Goal: Task Accomplishment & Management: Use online tool/utility

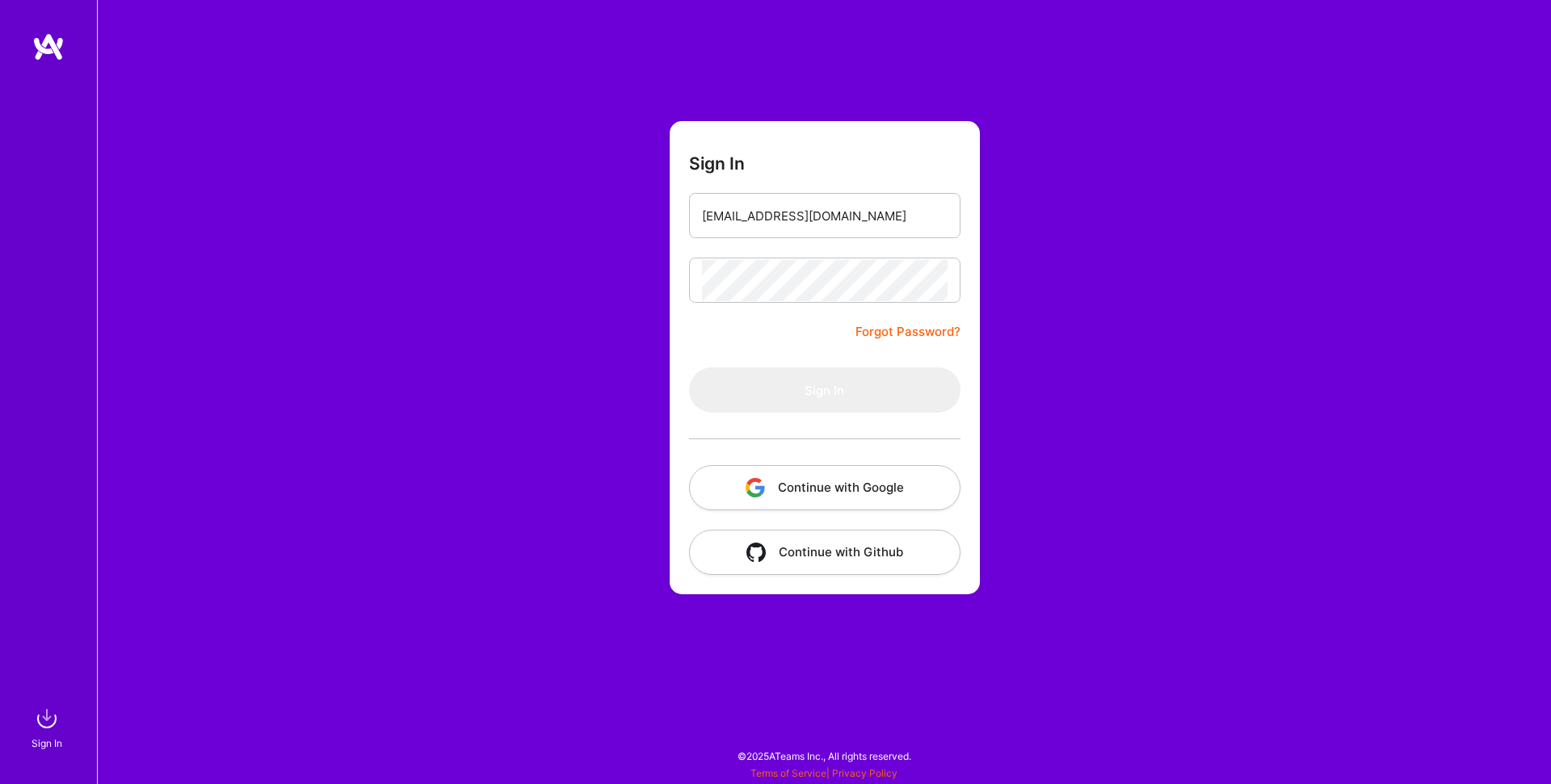
type input "[EMAIL_ADDRESS][DOMAIN_NAME]"
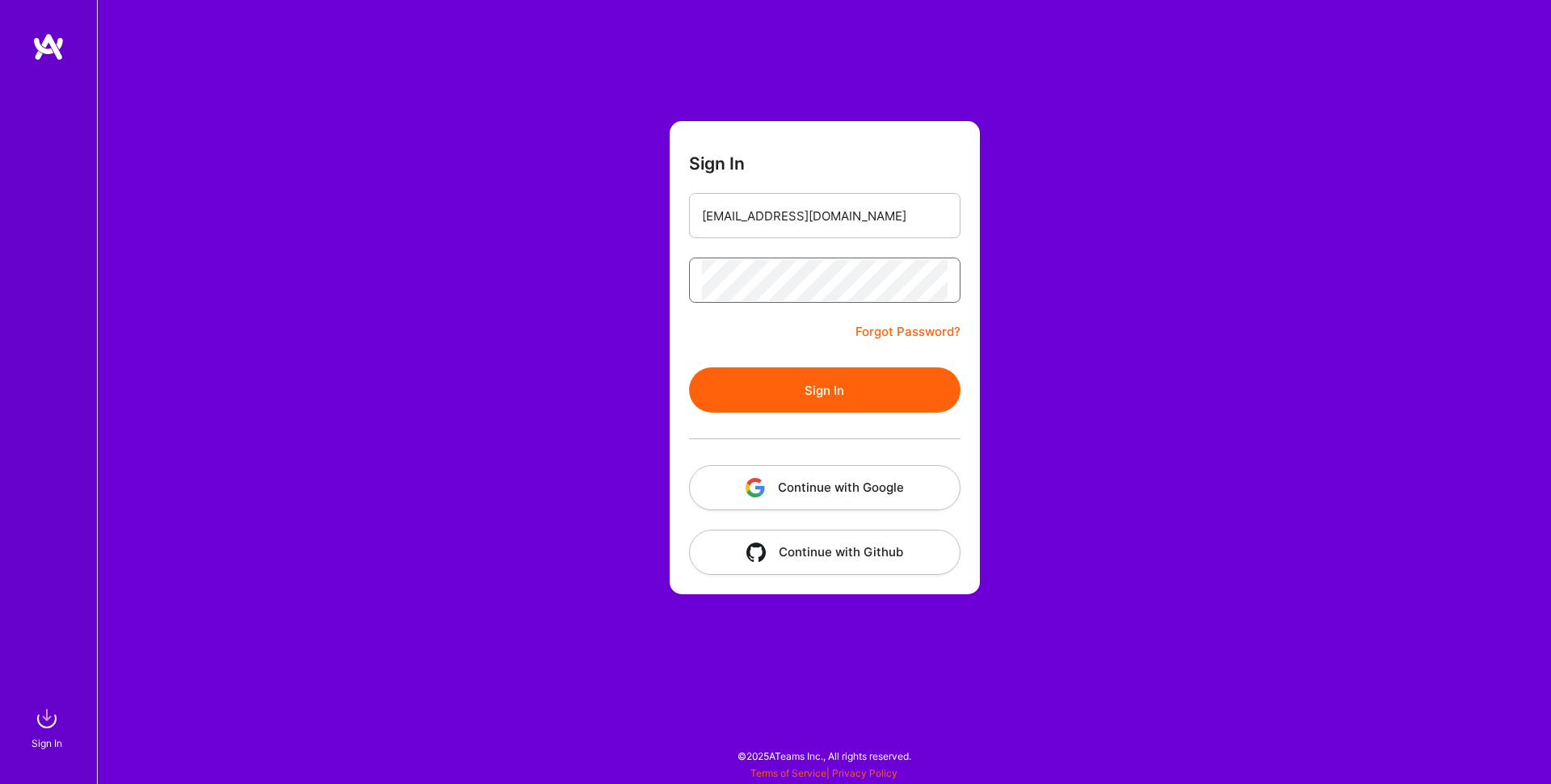
click at [689, 368] on button "Sign In" at bounding box center [824, 391] width 271 height 46
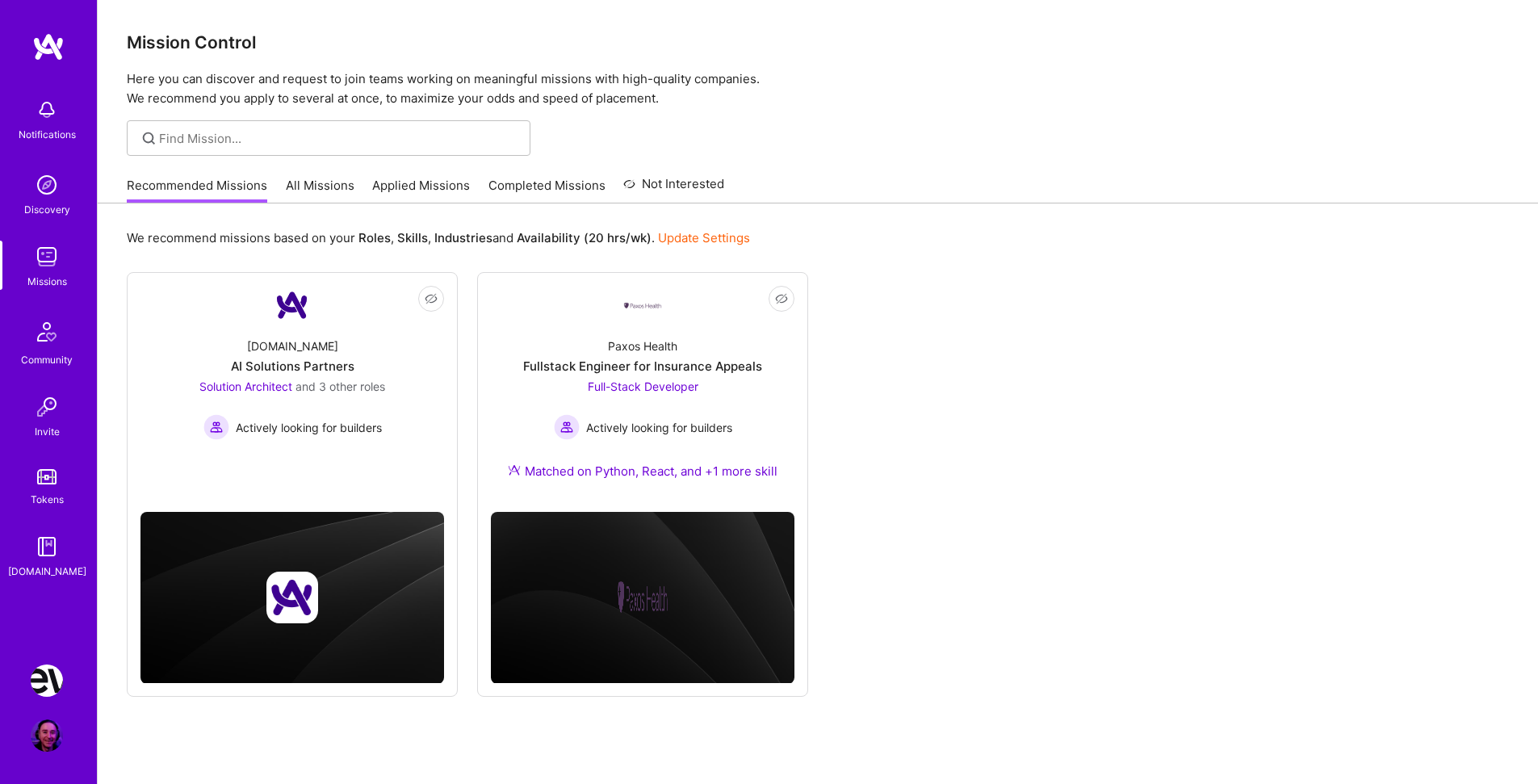
click at [47, 687] on img at bounding box center [47, 680] width 32 height 32
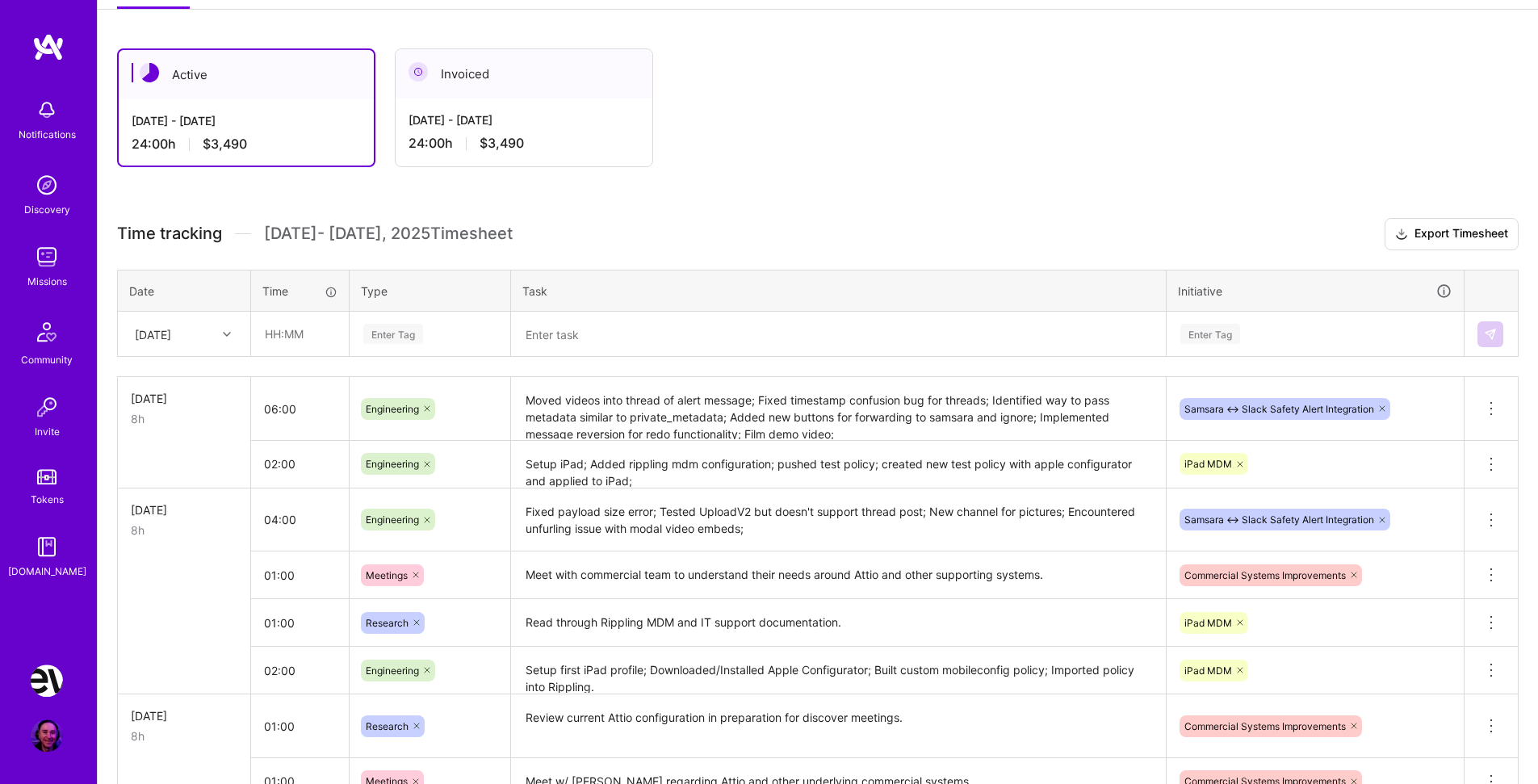
scroll to position [157, 0]
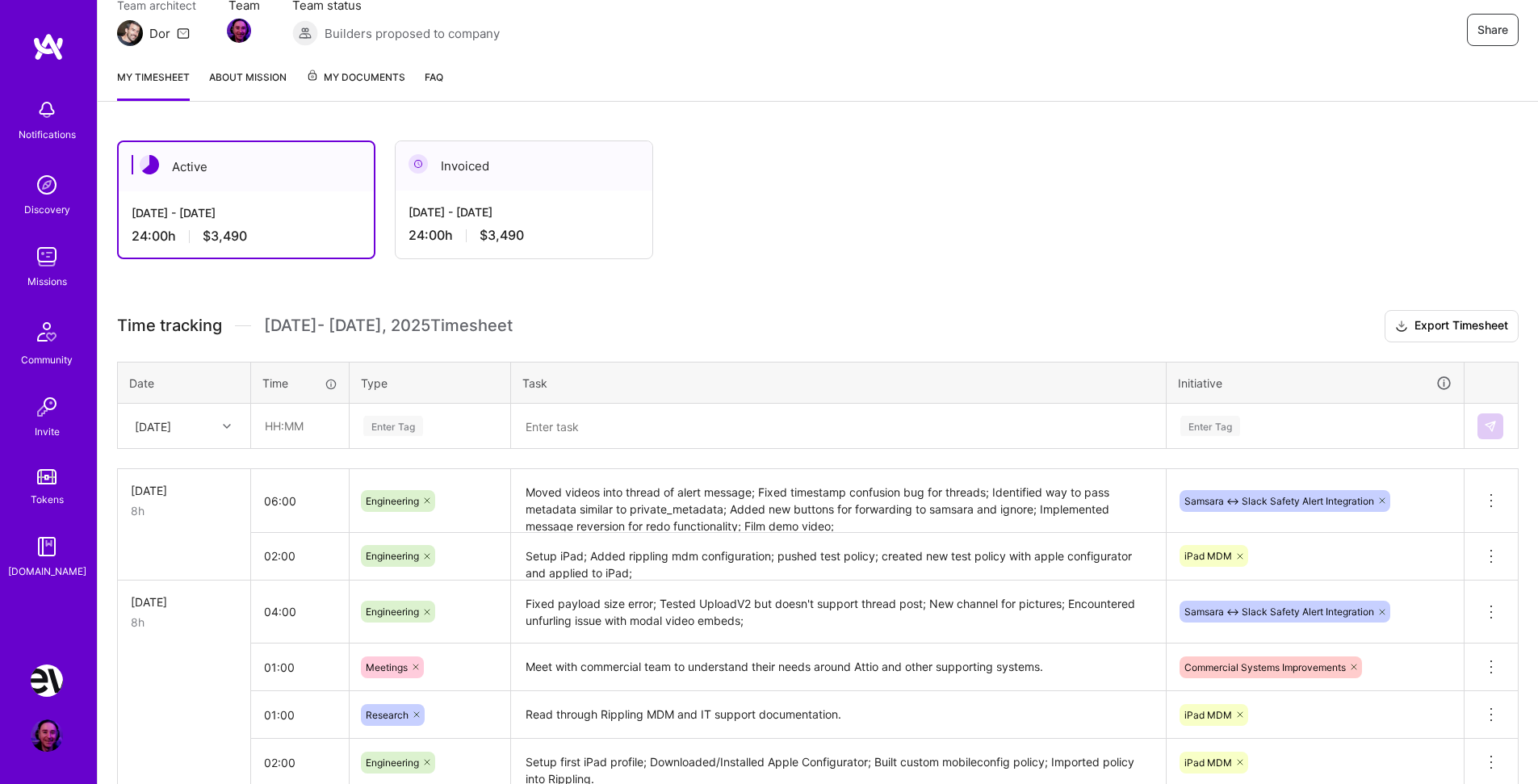
click at [201, 422] on div "[DATE]" at bounding box center [172, 425] width 89 height 26
click at [166, 591] on div "[DATE]" at bounding box center [183, 591] width 131 height 30
click at [305, 421] on input "text" at bounding box center [299, 425] width 96 height 43
type input "02:30"
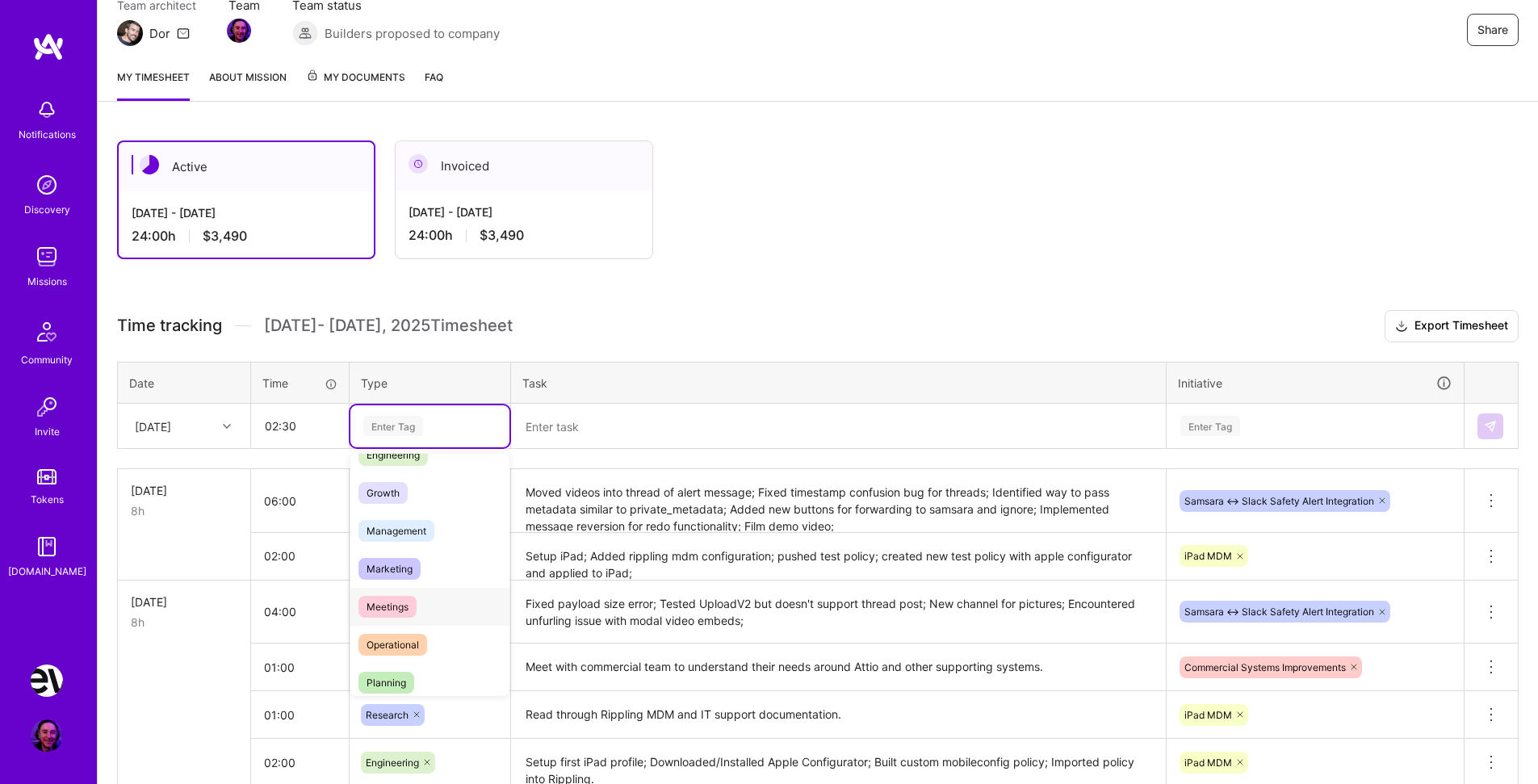
scroll to position [141, 0]
click at [388, 606] on span "Meetings" at bounding box center [388, 603] width 58 height 22
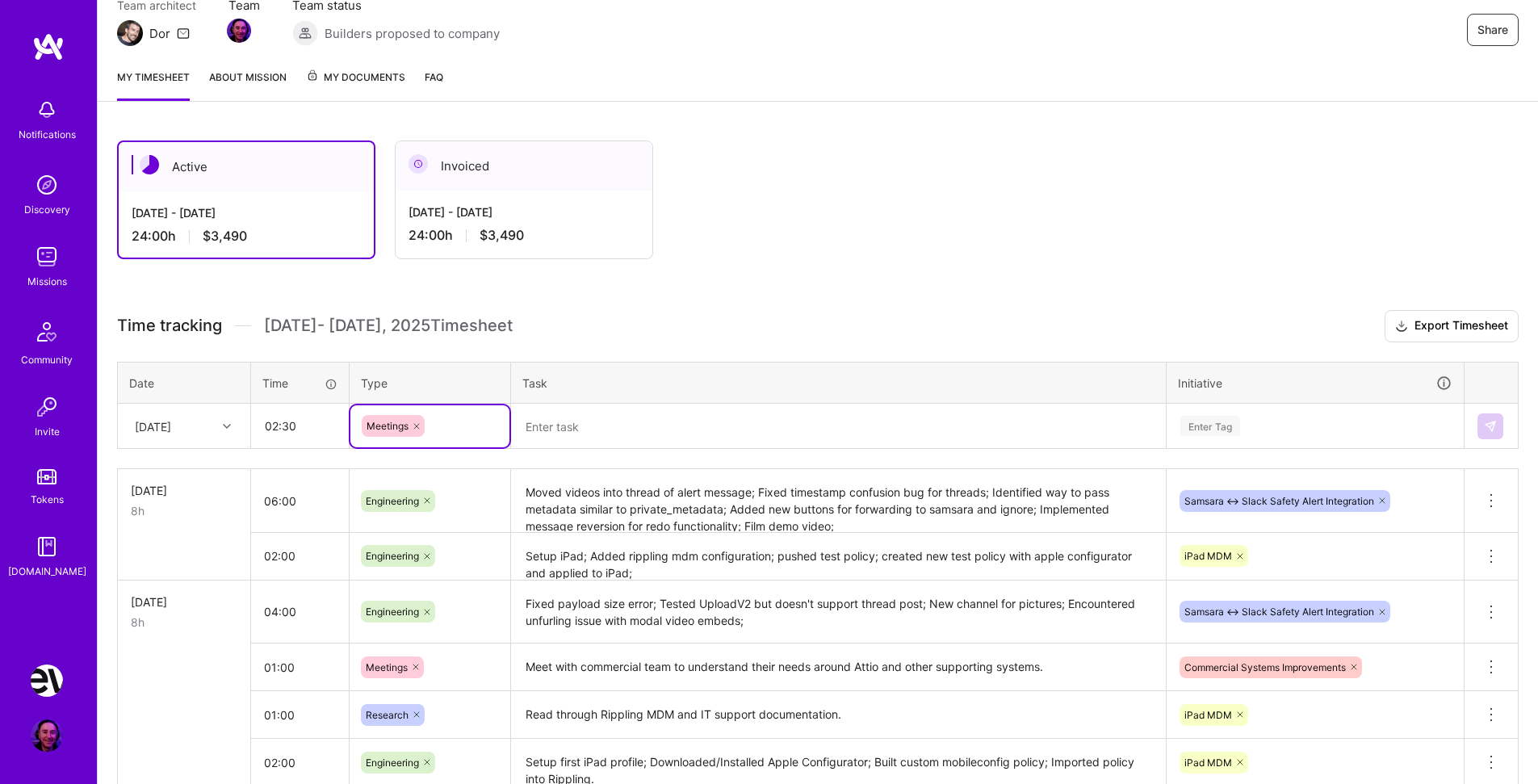
click at [586, 427] on textarea at bounding box center [839, 426] width 652 height 42
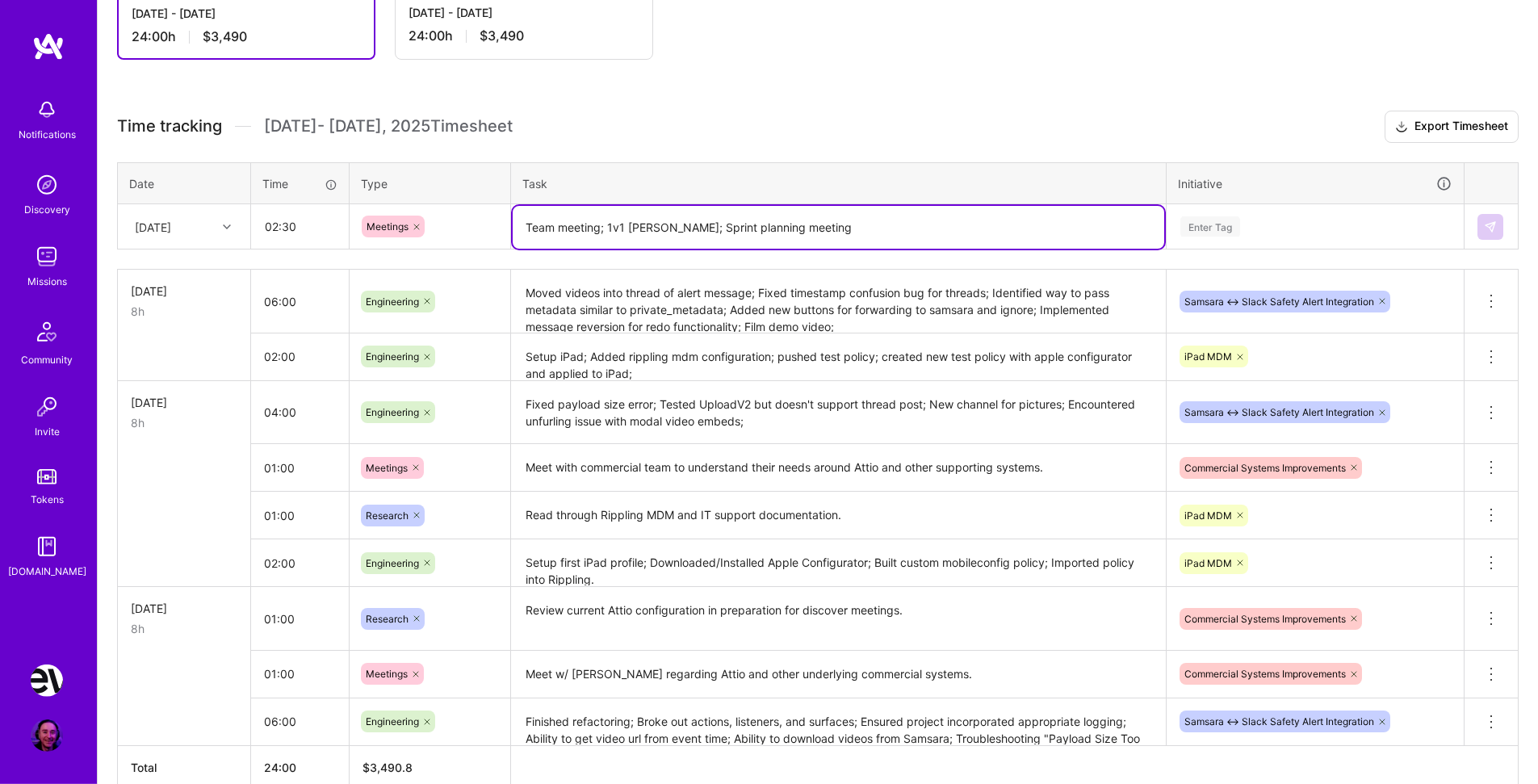
scroll to position [350, 0]
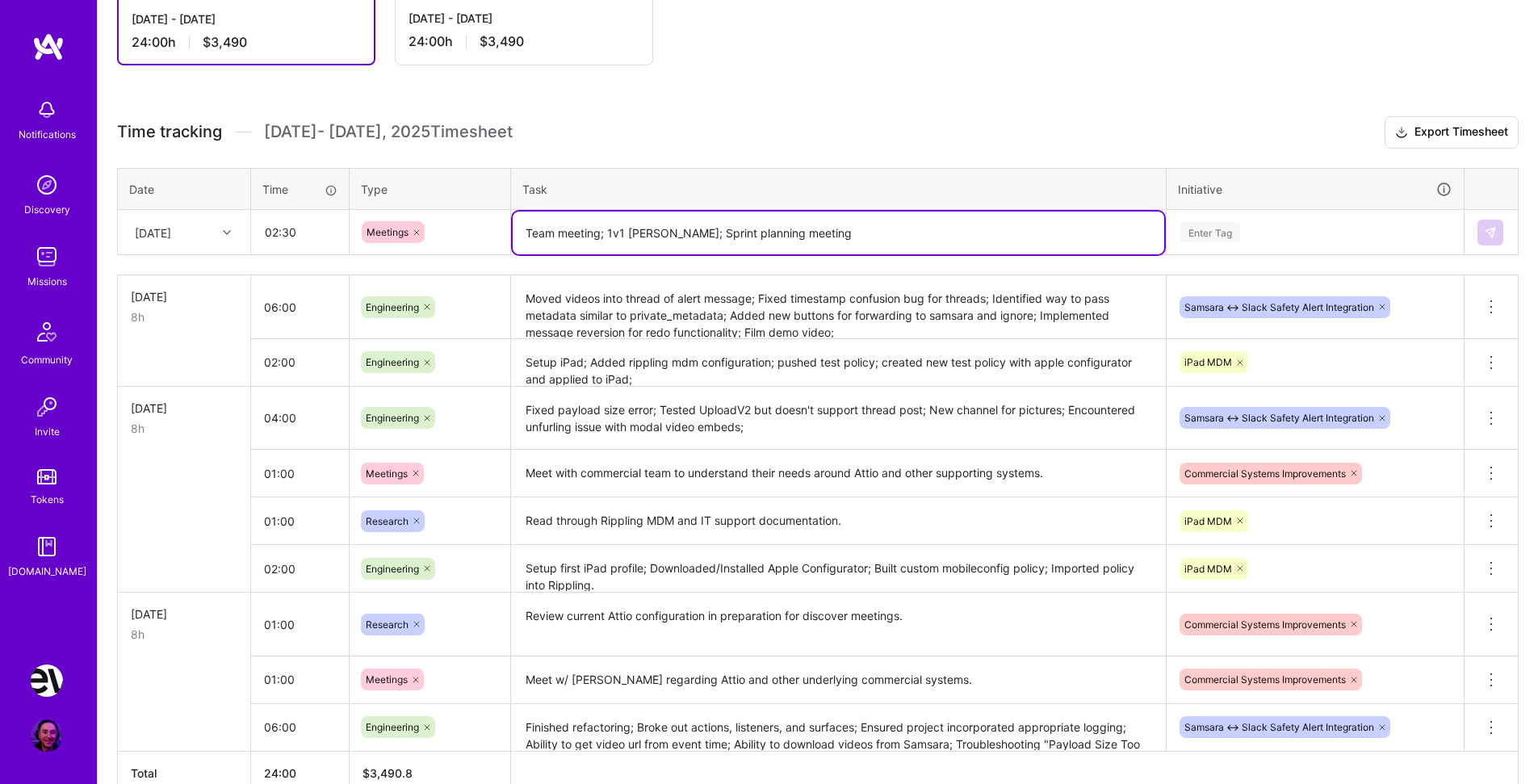
type textarea "Team meeting; 1v1 [PERSON_NAME]; Sprint planning meeting"
click at [1229, 222] on div "Enter Tag" at bounding box center [1209, 232] width 59 height 25
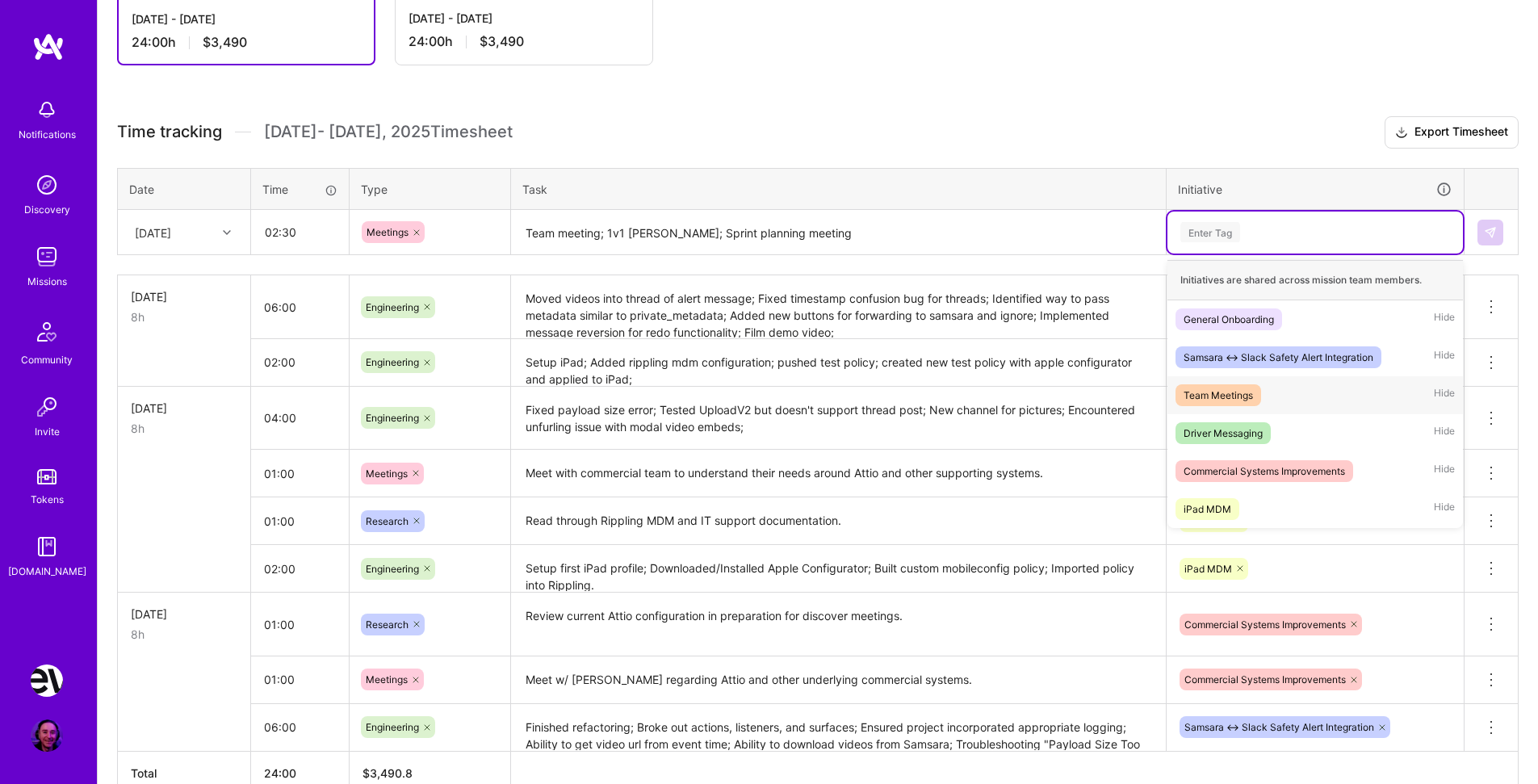
click at [1276, 394] on div "Team Meetings Hide" at bounding box center [1315, 395] width 296 height 38
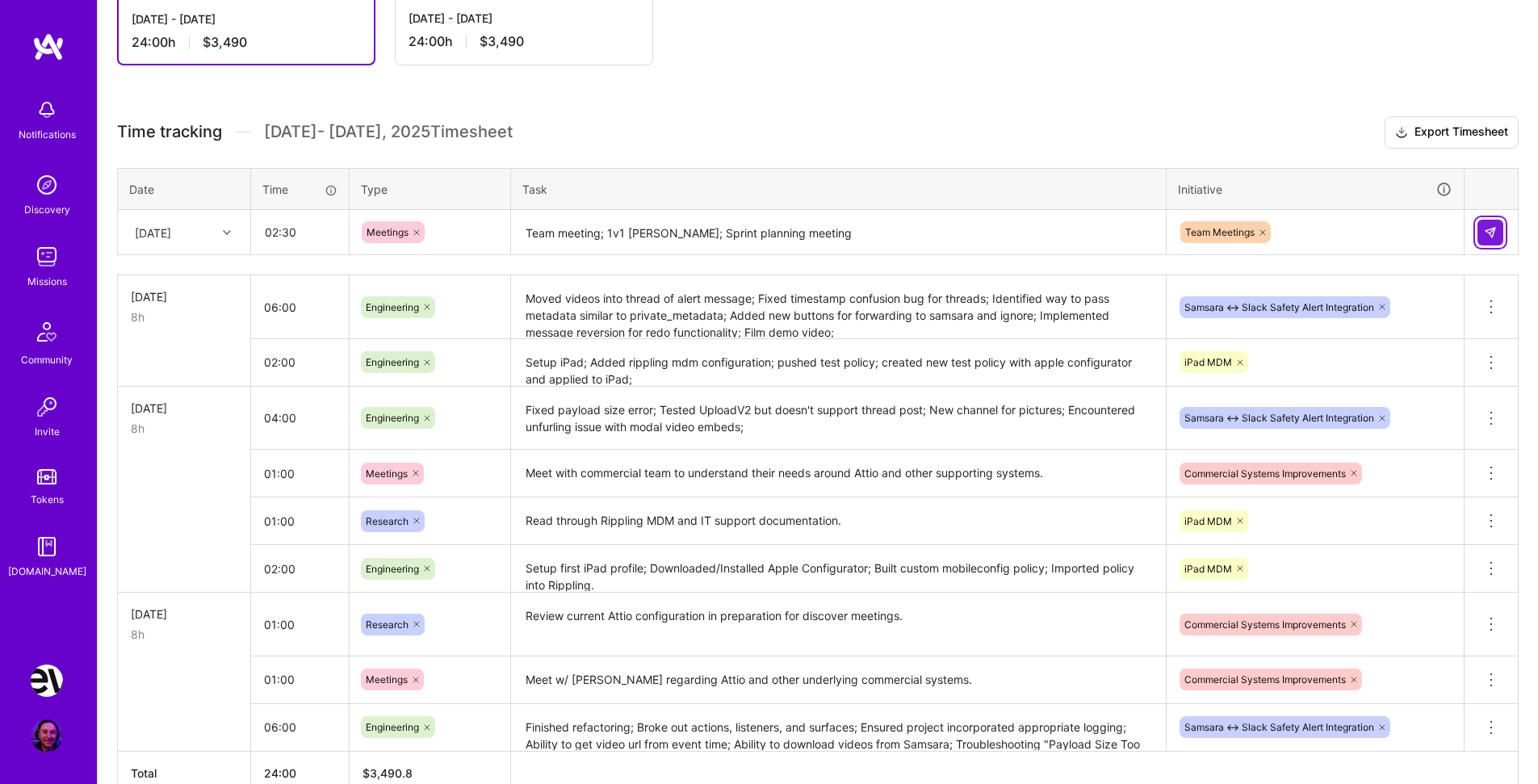
click at [1496, 231] on img at bounding box center [1491, 233] width 13 height 13
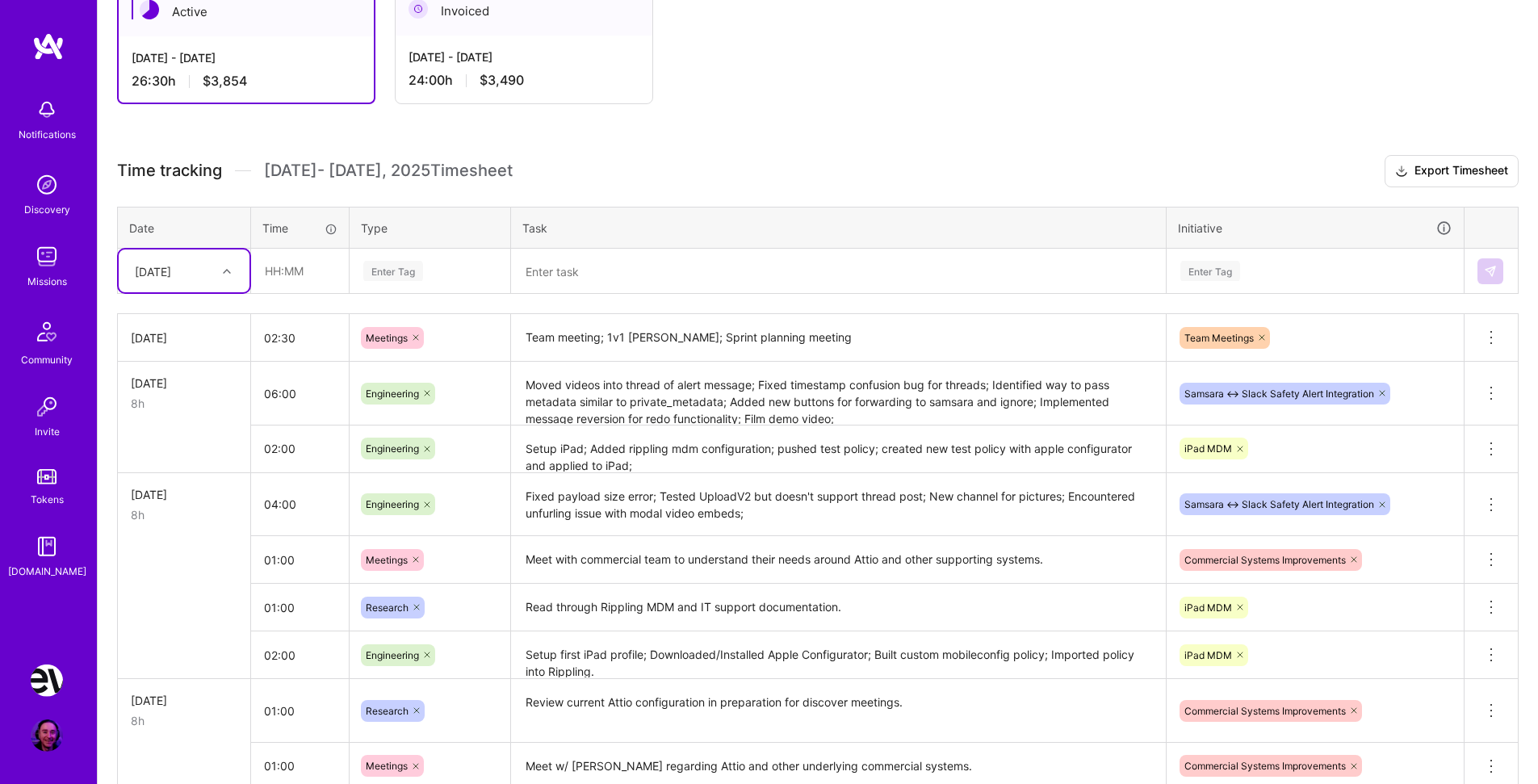
scroll to position [286, 0]
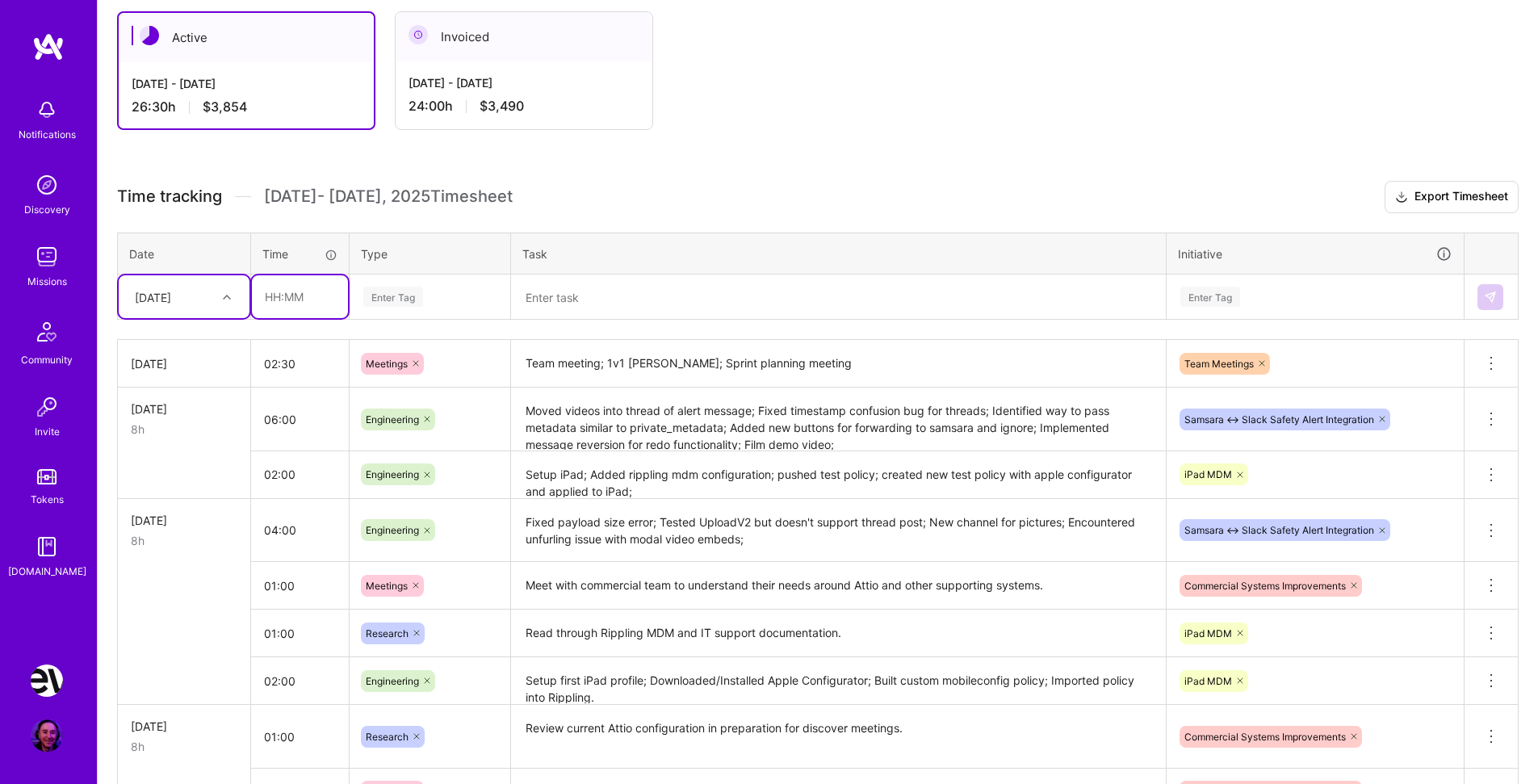
click at [294, 298] on input "text" at bounding box center [299, 297] width 96 height 43
type input "05:30"
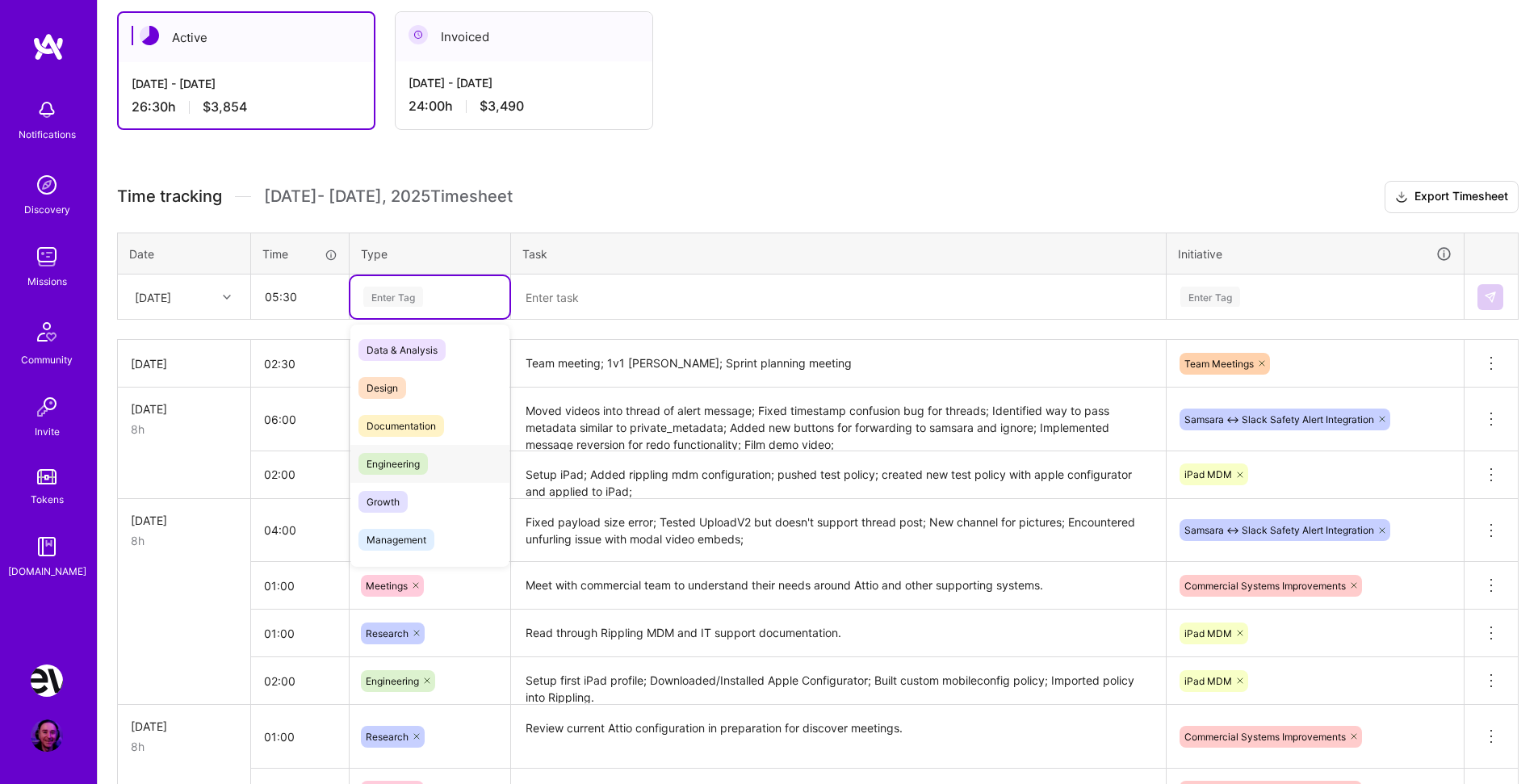
click at [423, 464] on span "Engineering" at bounding box center [393, 464] width 69 height 22
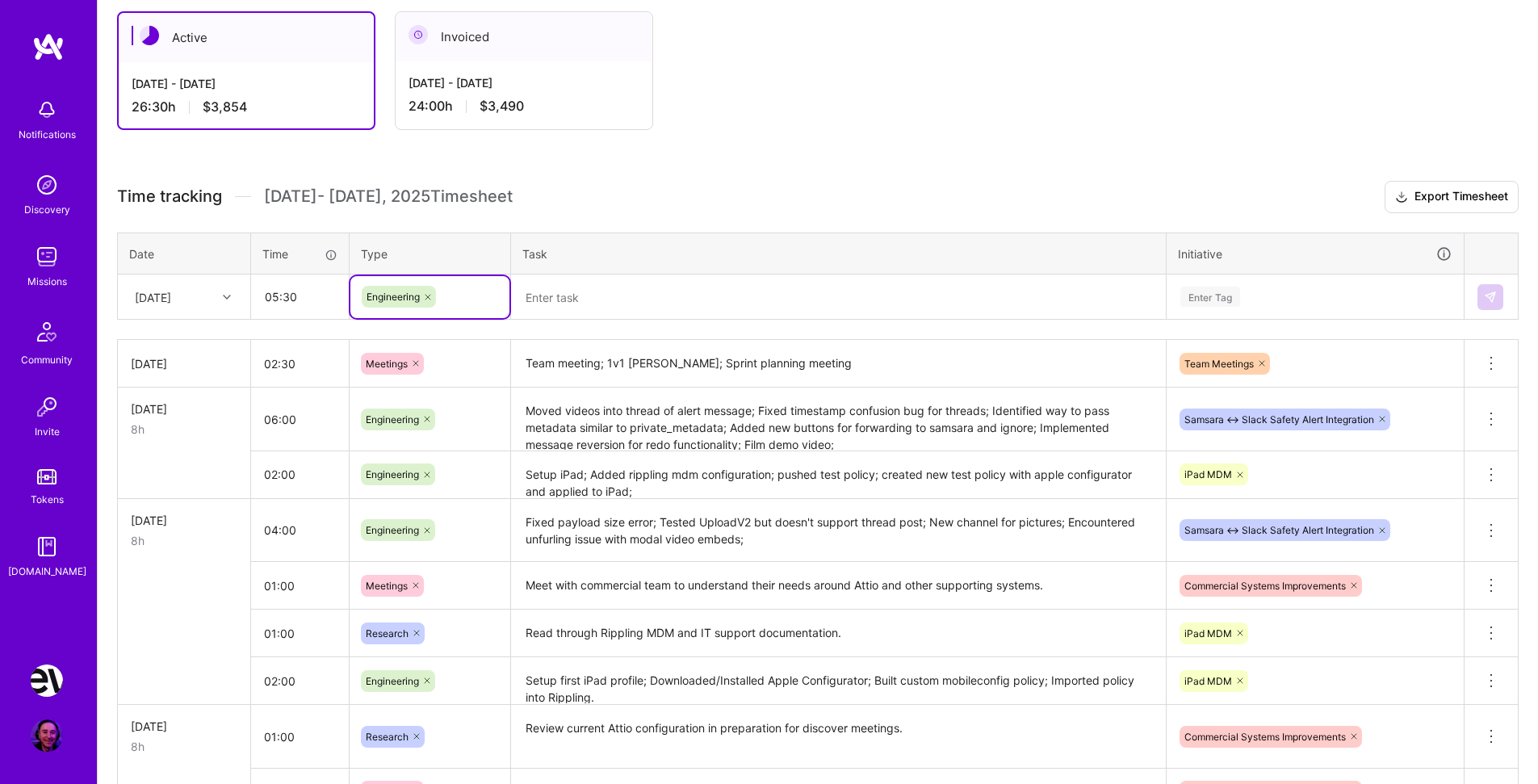
click at [592, 295] on textarea at bounding box center [839, 298] width 652 height 43
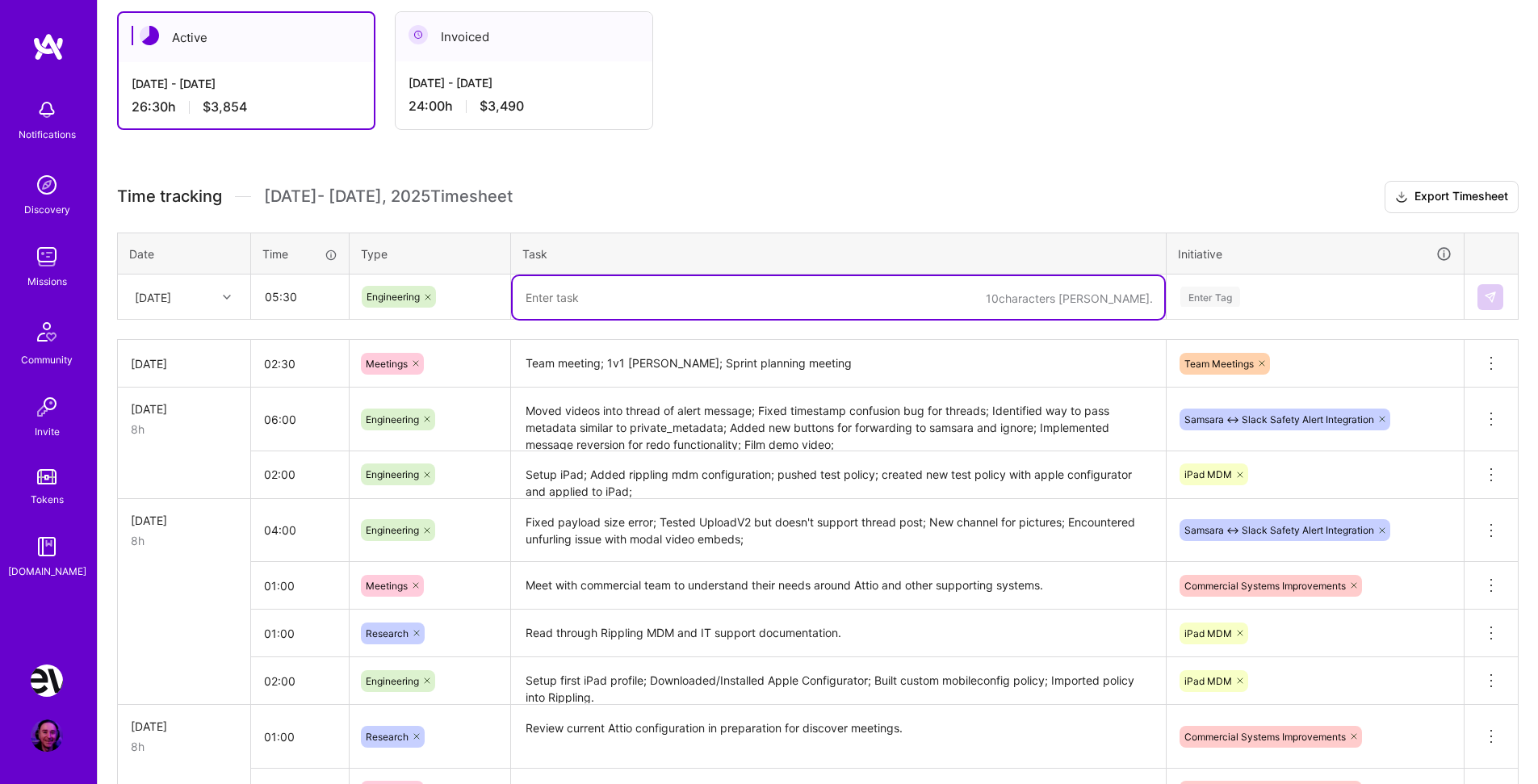
click at [1219, 302] on div "Enter Tag" at bounding box center [1209, 296] width 59 height 25
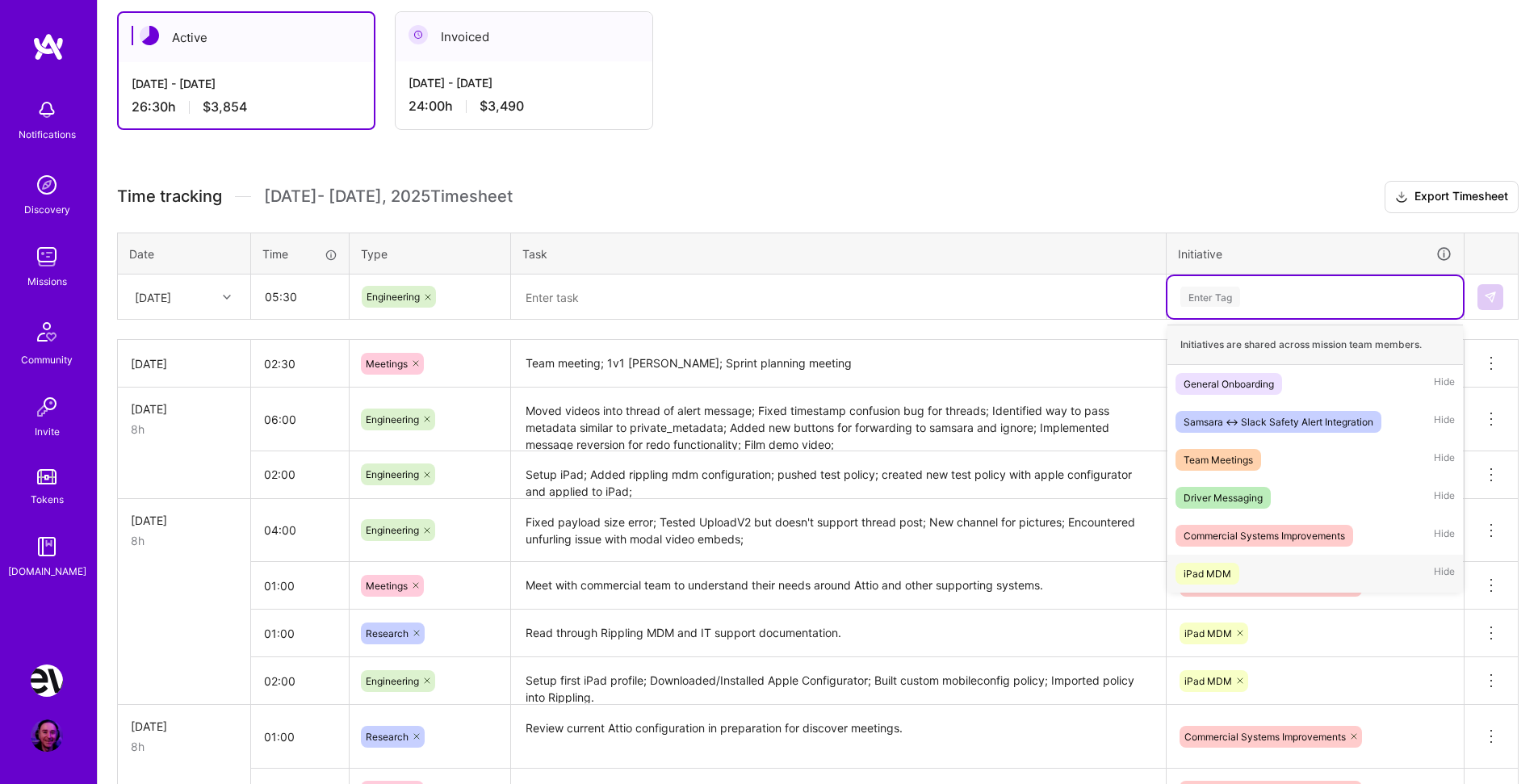
click at [1252, 573] on div "iPad MDM Hide" at bounding box center [1315, 574] width 296 height 38
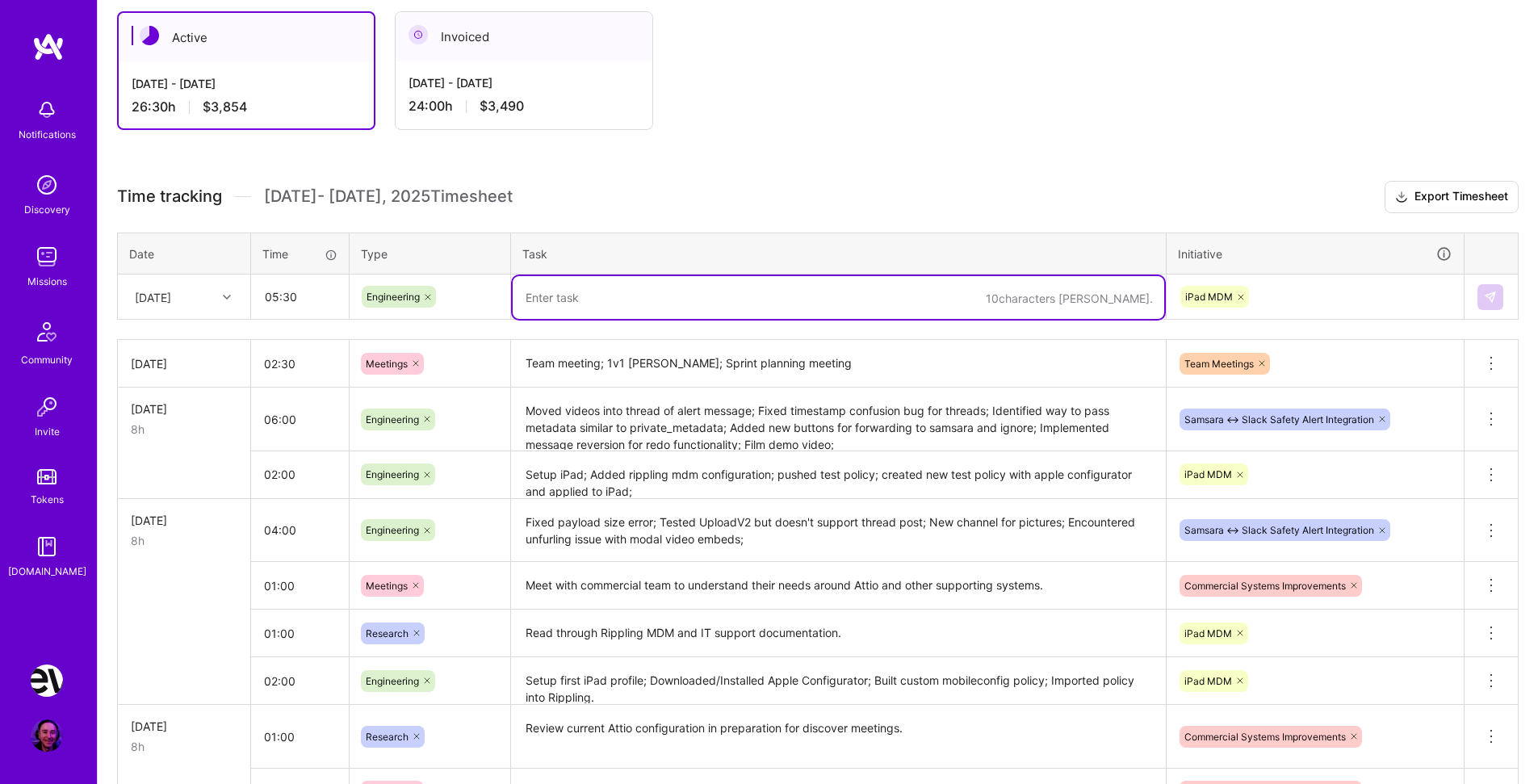
click at [606, 295] on textarea at bounding box center [839, 298] width 652 height 43
drag, startPoint x: 665, startPoint y: 305, endPoint x: 473, endPoint y: 299, distance: 192.1
click at [513, 299] on textarea "Still no overnight policy;" at bounding box center [839, 298] width 652 height 43
click at [533, 292] on textarea "Troubleshooting lack of policy rollout;" at bounding box center [839, 298] width 652 height 43
click at [528, 298] on textarea "Troubleshooting lack of policy rollout;" at bounding box center [839, 298] width 652 height 43
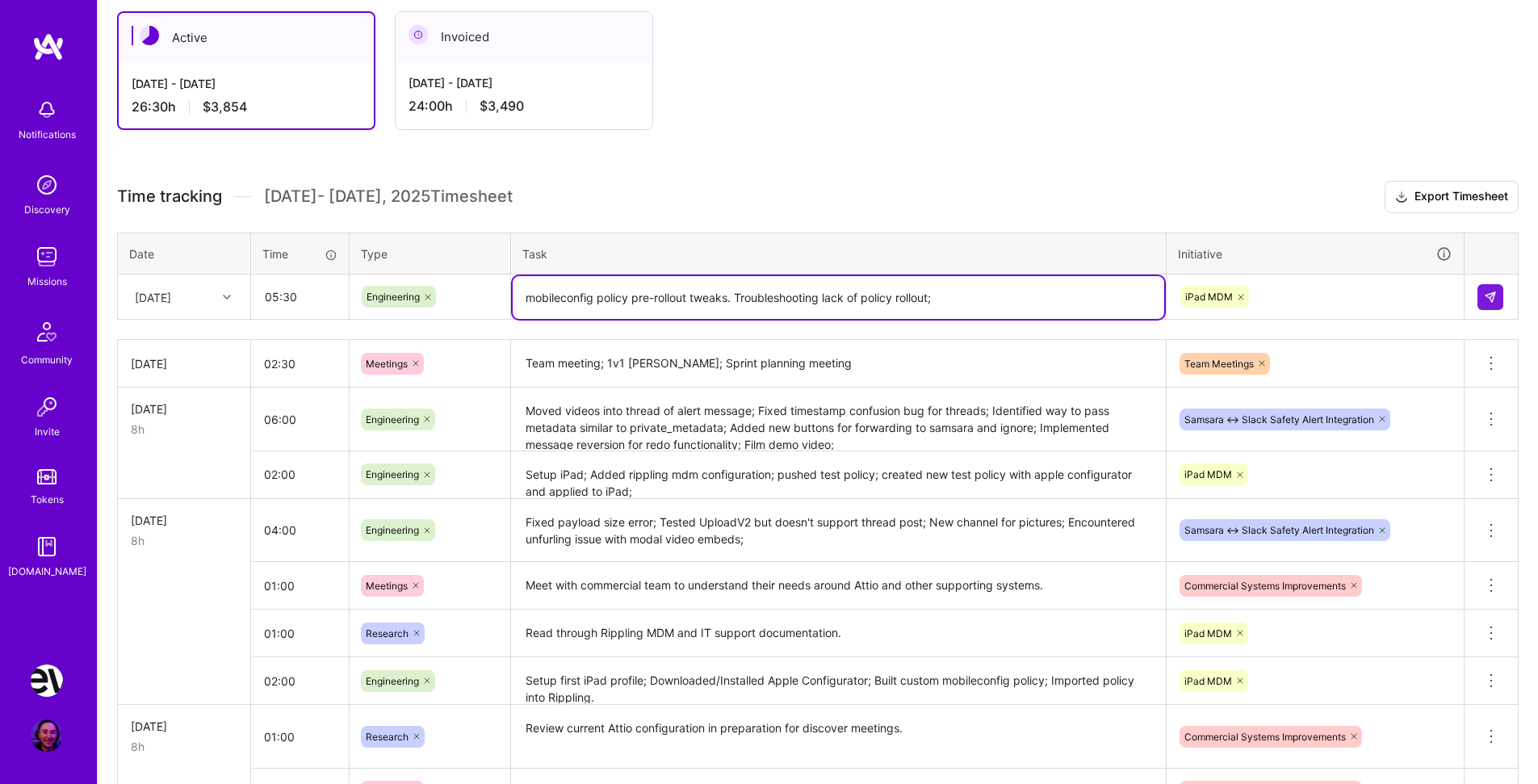
drag, startPoint x: 802, startPoint y: 303, endPoint x: 919, endPoint y: 299, distance: 117.1
click at [911, 299] on textarea "mobileconfig policy pre-rollout tweaks. Troubleshooting lack of policy rollout;" at bounding box center [839, 298] width 652 height 43
click at [732, 301] on textarea "mobileconfig policy pre-rollout tweaks. Troubleshooting lack of policy rollout;" at bounding box center [839, 298] width 652 height 43
click at [953, 300] on textarea "mobileconfig policy pre-rollout tweaks; Troubleshooting lack of policy rollout;" at bounding box center [839, 298] width 652 height 43
type textarea "mobileconfig policy pre-rollout tweaks; Troubleshooting lack of policy rollout;…"
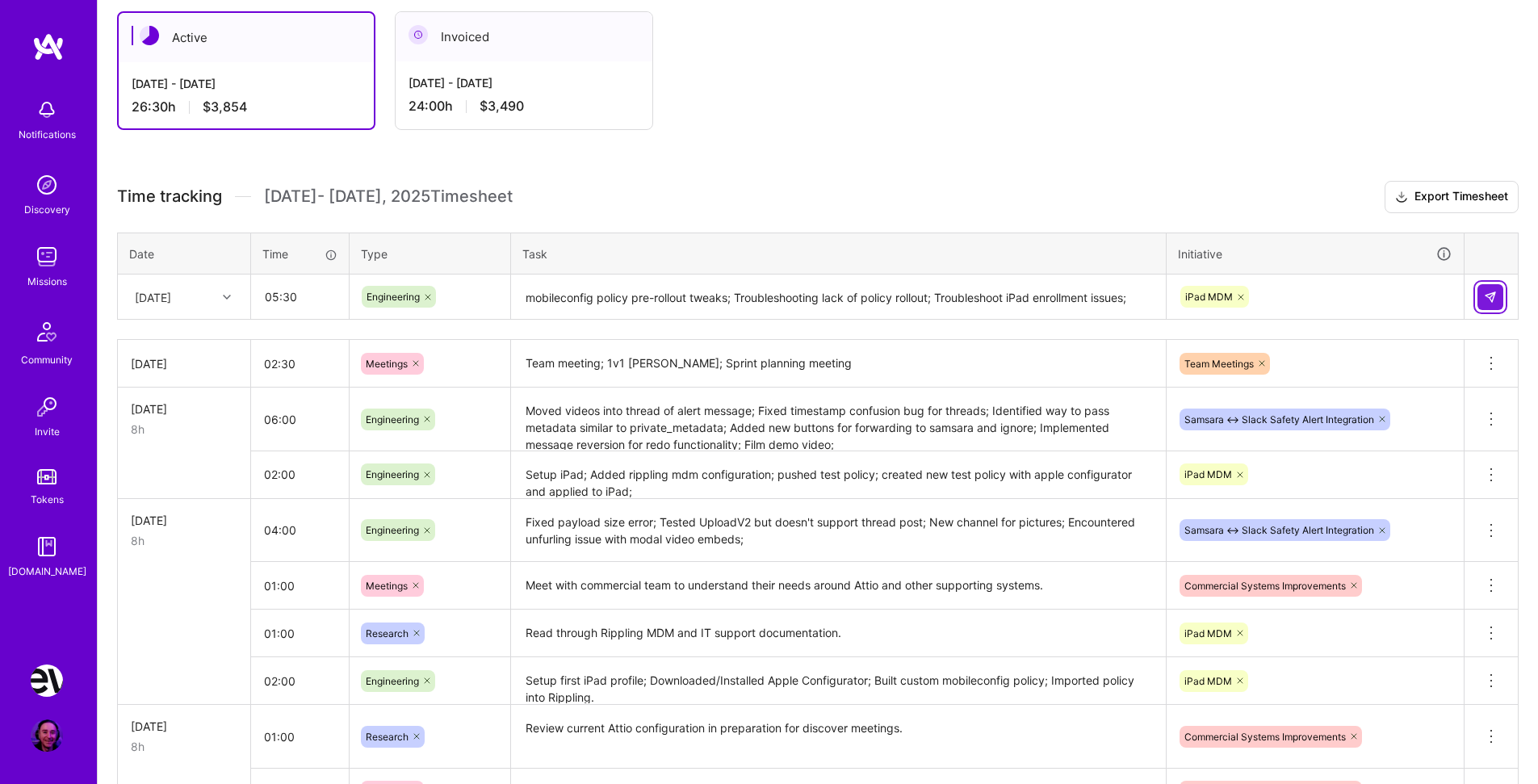
click at [1493, 297] on img at bounding box center [1491, 298] width 13 height 13
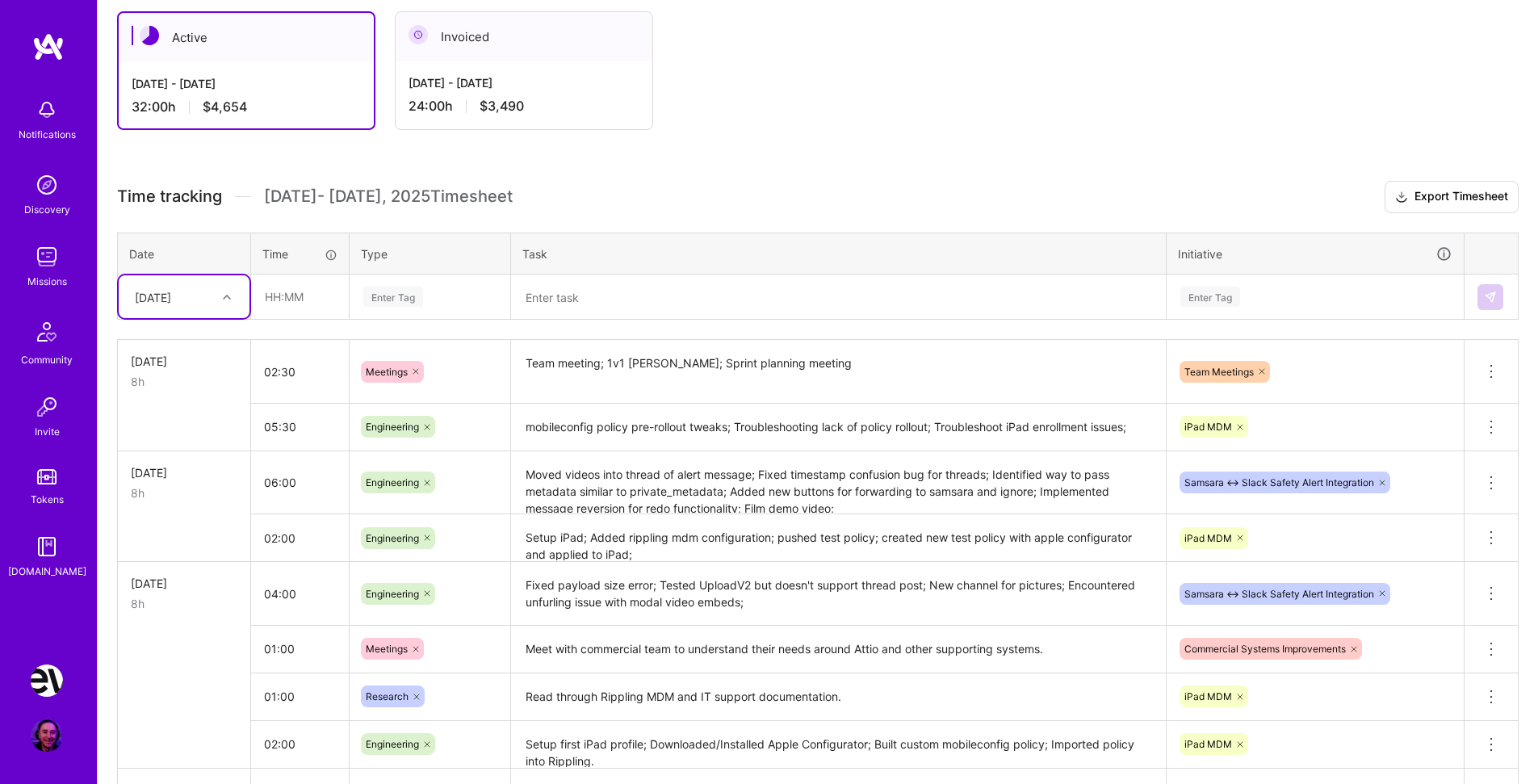
click at [722, 180] on div "Active [DATE] - [DATE] 32:00 h $4,654 Invoiced [DATE] - [DATE] 24:00 h $3,490 T…" at bounding box center [818, 520] width 1440 height 1058
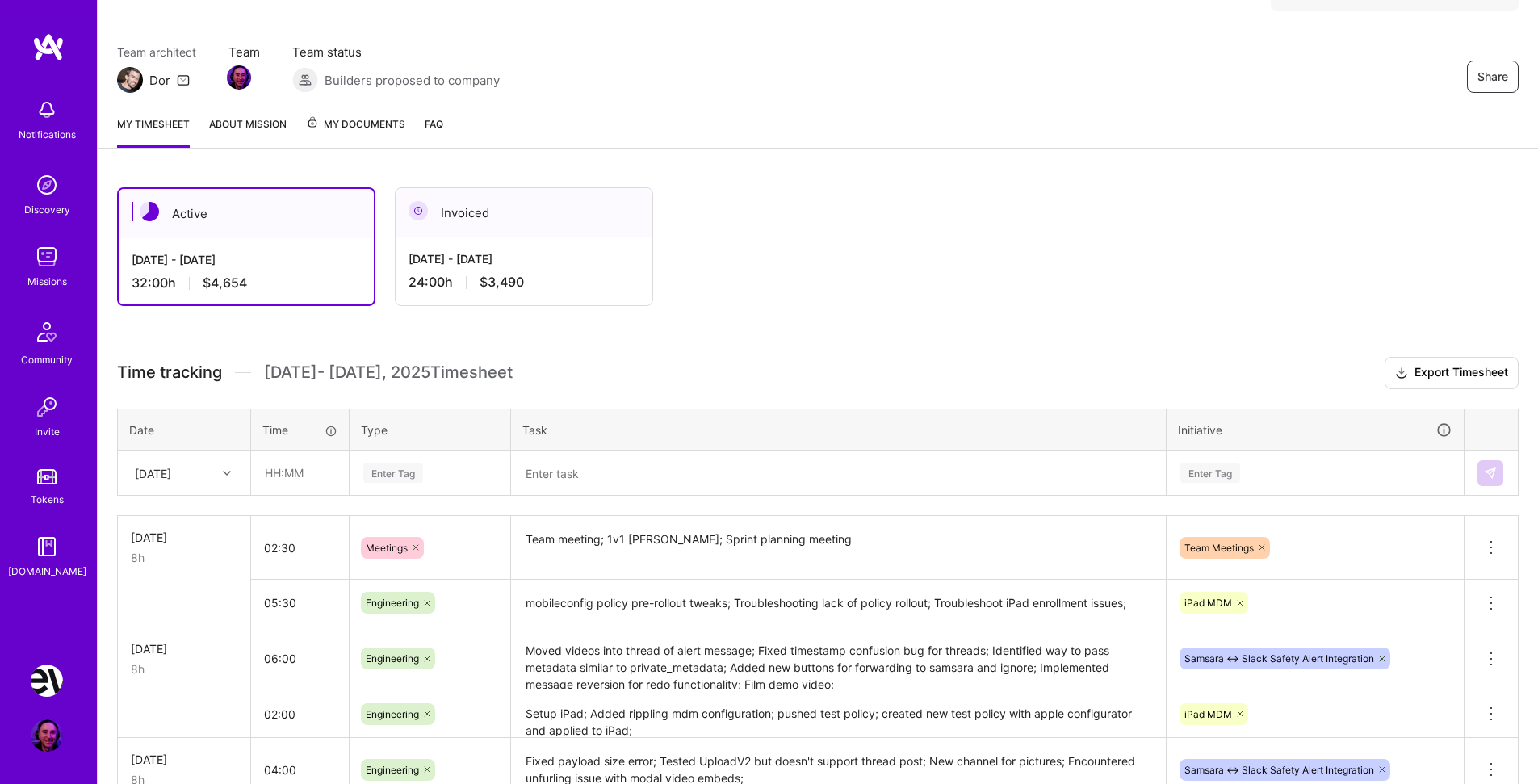
scroll to position [40, 0]
